Goal: Find specific page/section: Find specific page/section

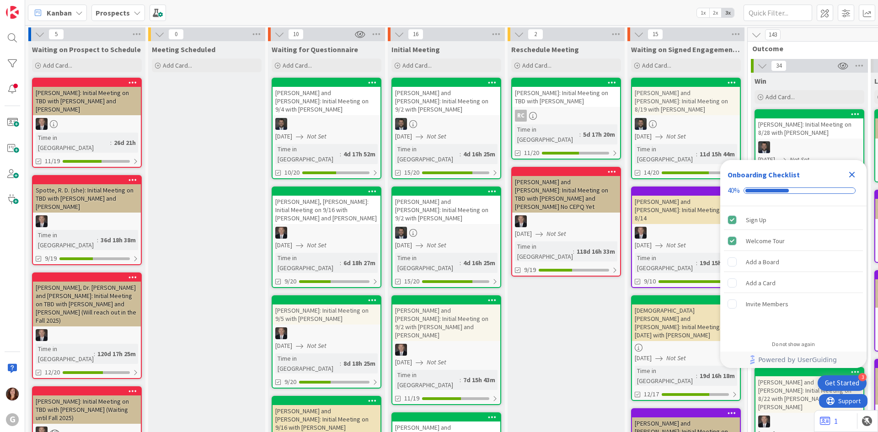
click at [107, 17] on b "Prospects" at bounding box center [113, 12] width 34 height 9
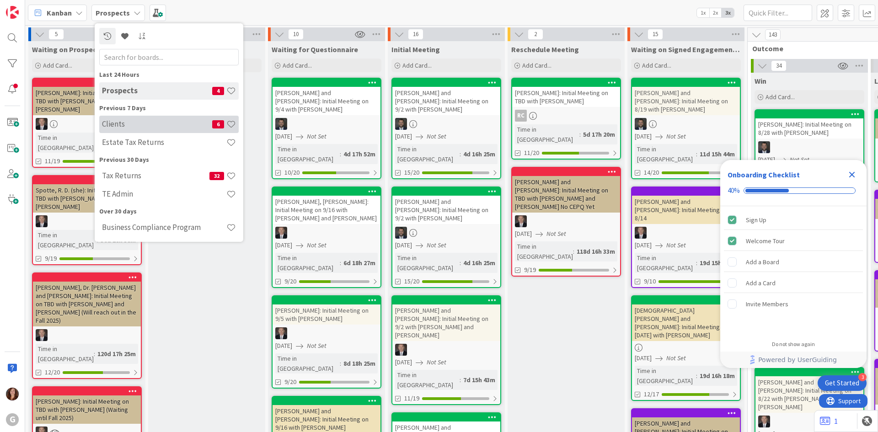
click at [108, 124] on h4 "Clients" at bounding box center [157, 123] width 110 height 9
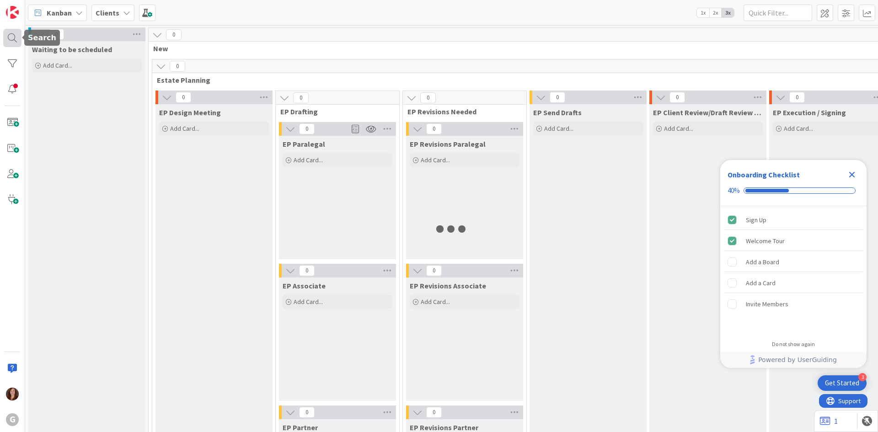
click at [14, 36] on div at bounding box center [12, 38] width 18 height 18
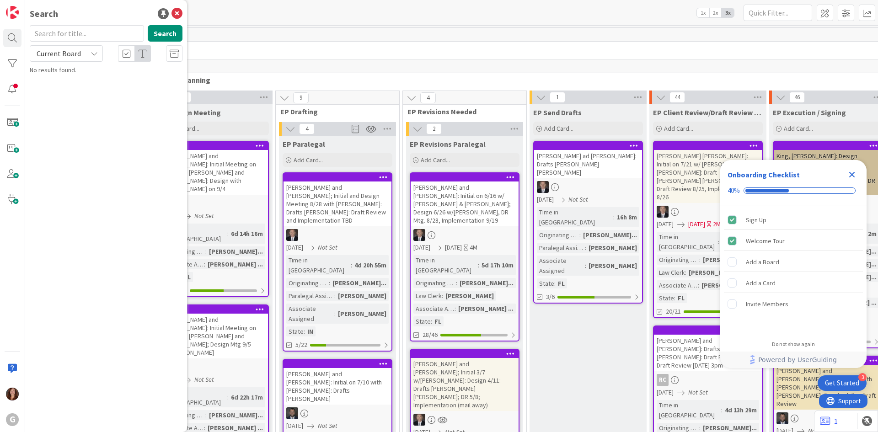
click at [853, 177] on icon "Close Checklist" at bounding box center [851, 174] width 11 height 11
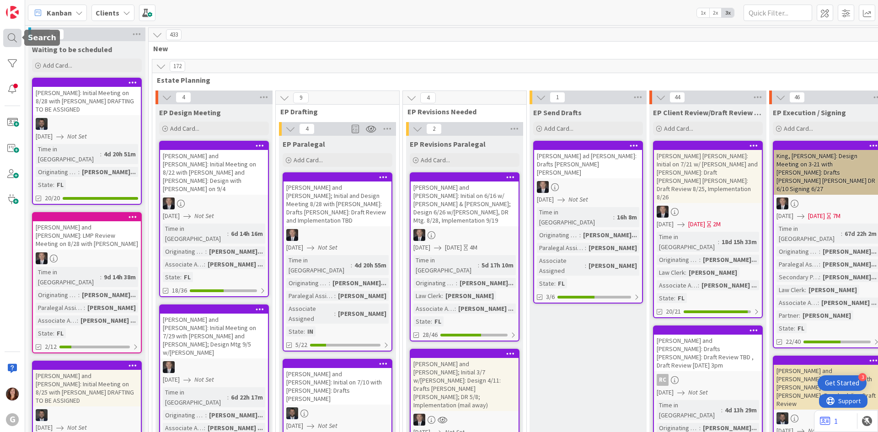
click at [16, 41] on div at bounding box center [12, 38] width 18 height 18
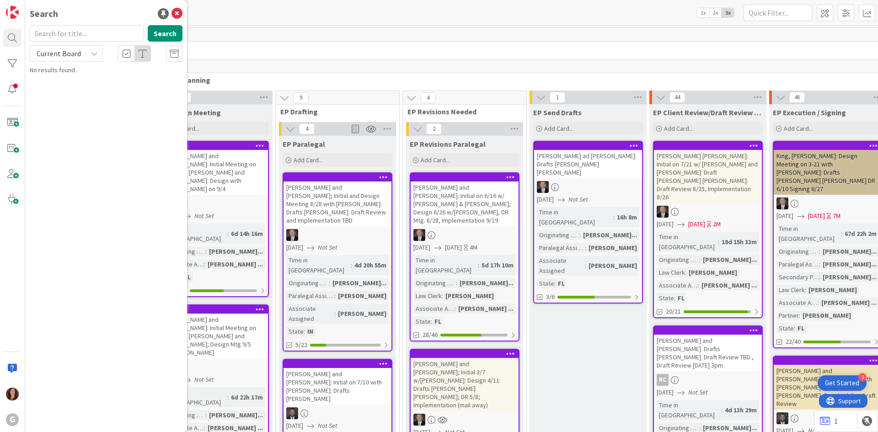
click at [59, 37] on input "text" at bounding box center [87, 33] width 114 height 16
type input "[PERSON_NAME]"
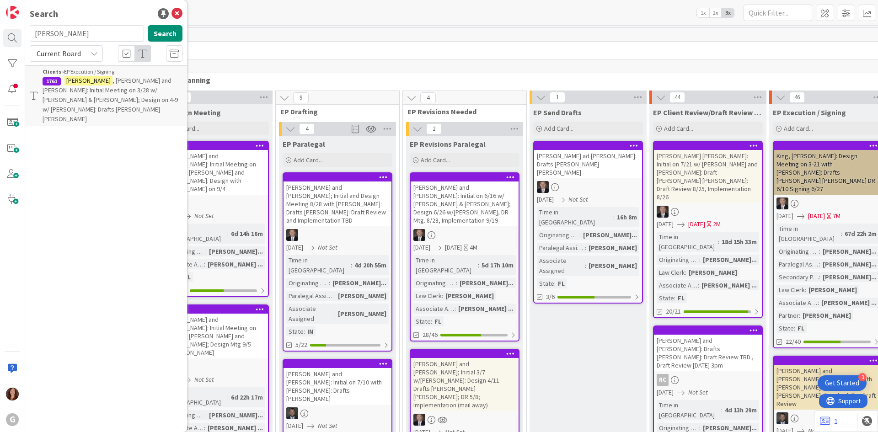
click at [96, 92] on span ", [PERSON_NAME] and [PERSON_NAME]: Initial Meeting on 3/28 w/ [PERSON_NAME] & […" at bounding box center [110, 99] width 135 height 47
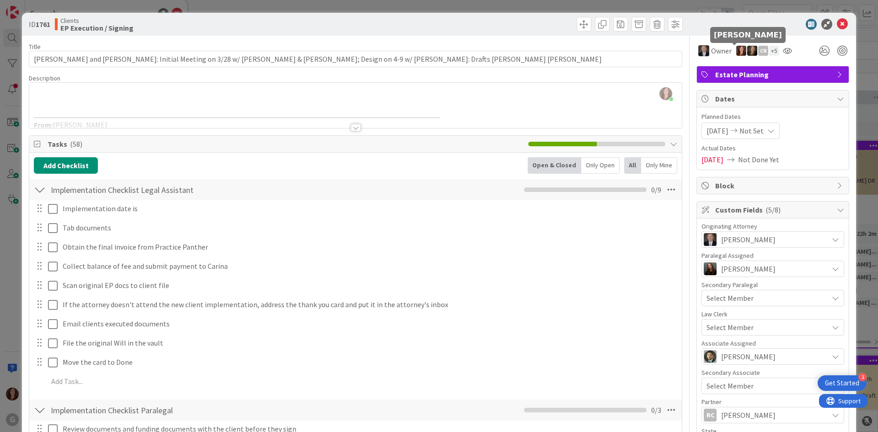
click at [737, 50] on img at bounding box center [741, 51] width 10 height 10
click at [705, 72] on link "Remove" at bounding box center [710, 68] width 72 height 15
click at [837, 28] on icon at bounding box center [842, 24] width 11 height 11
